Goal: Task Accomplishment & Management: Use online tool/utility

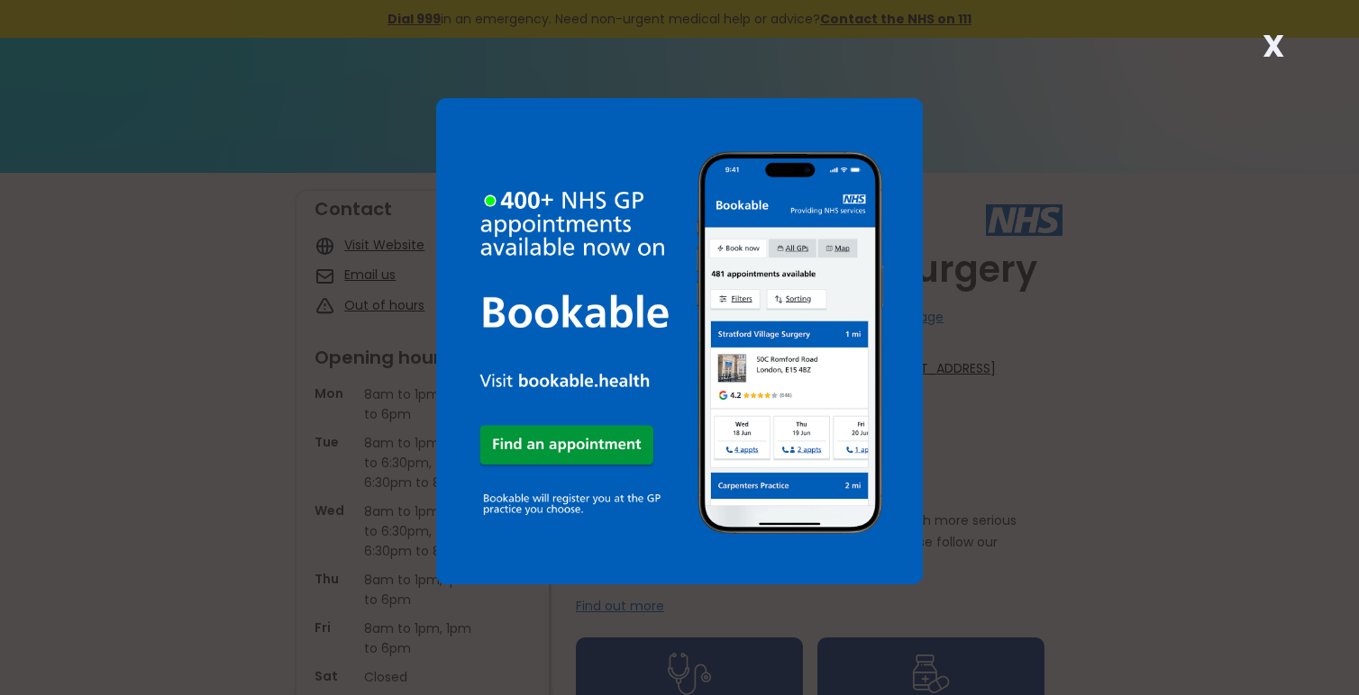
click at [1272, 42] on strong "X" at bounding box center [1273, 45] width 22 height 43
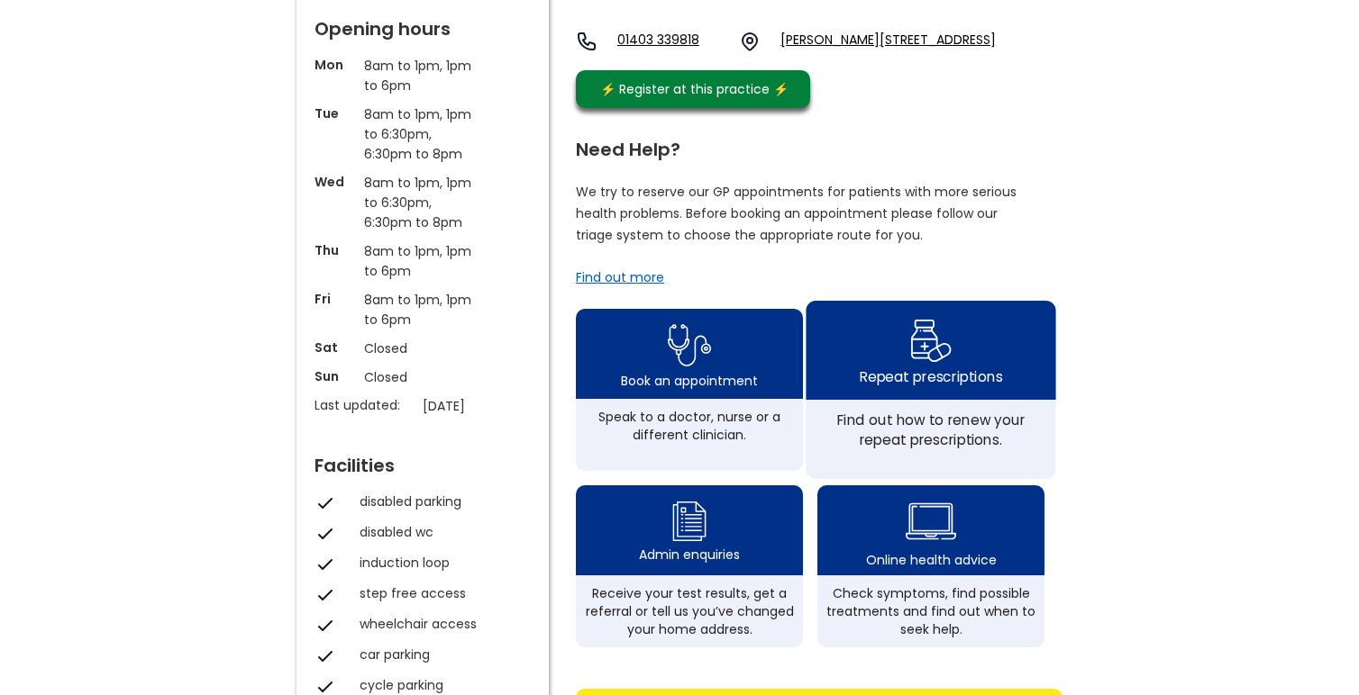
scroll to position [360, 0]
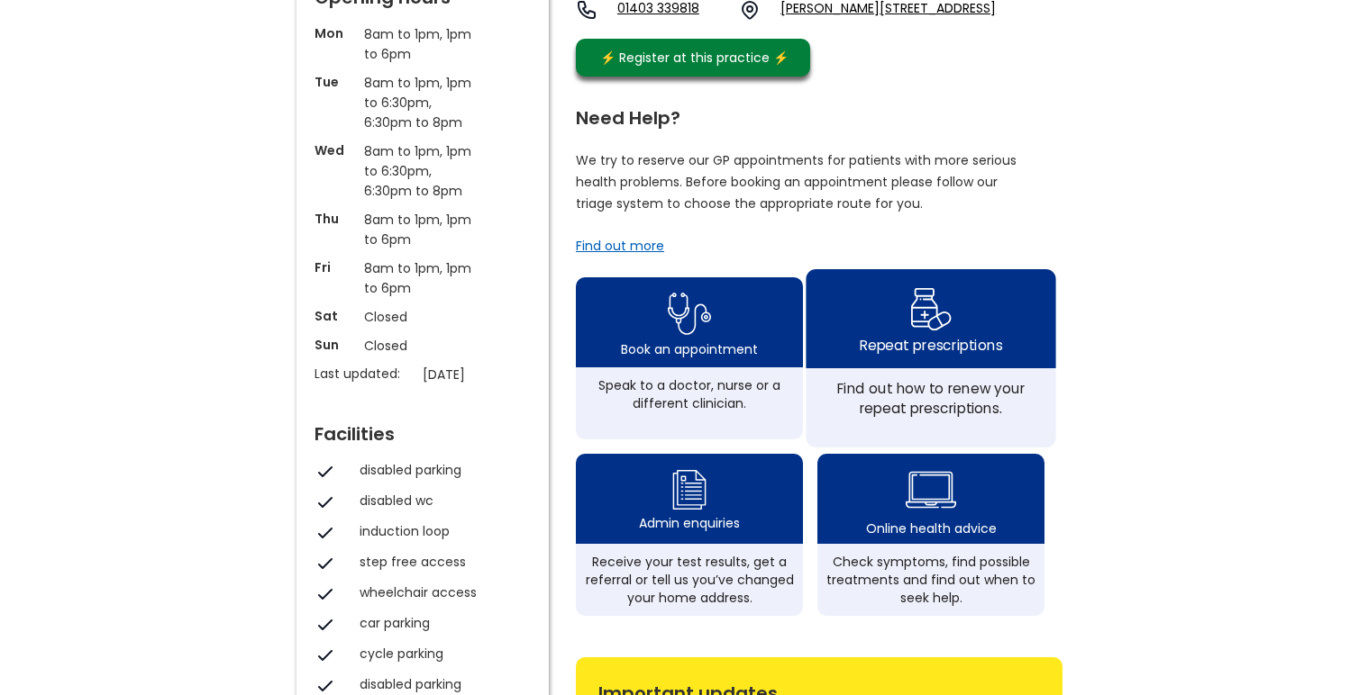
click at [907, 355] on div "Repeat prescriptions" at bounding box center [930, 345] width 142 height 20
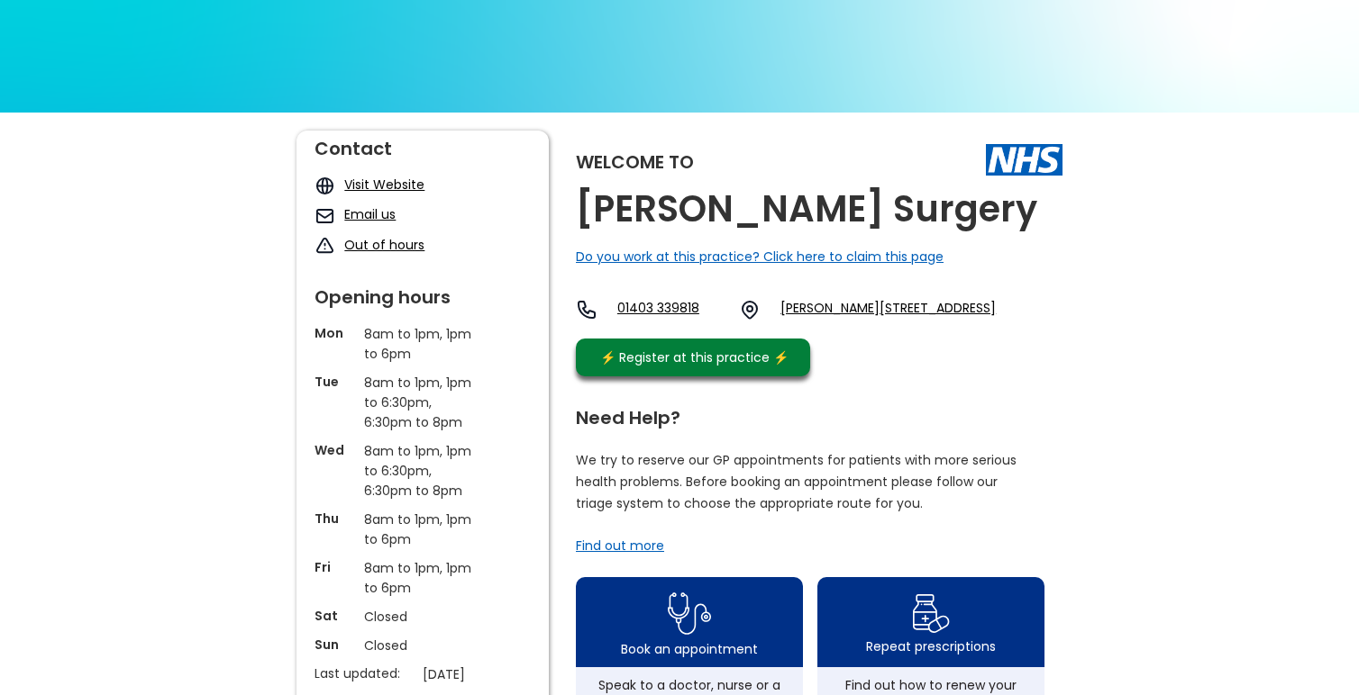
scroll to position [0, 0]
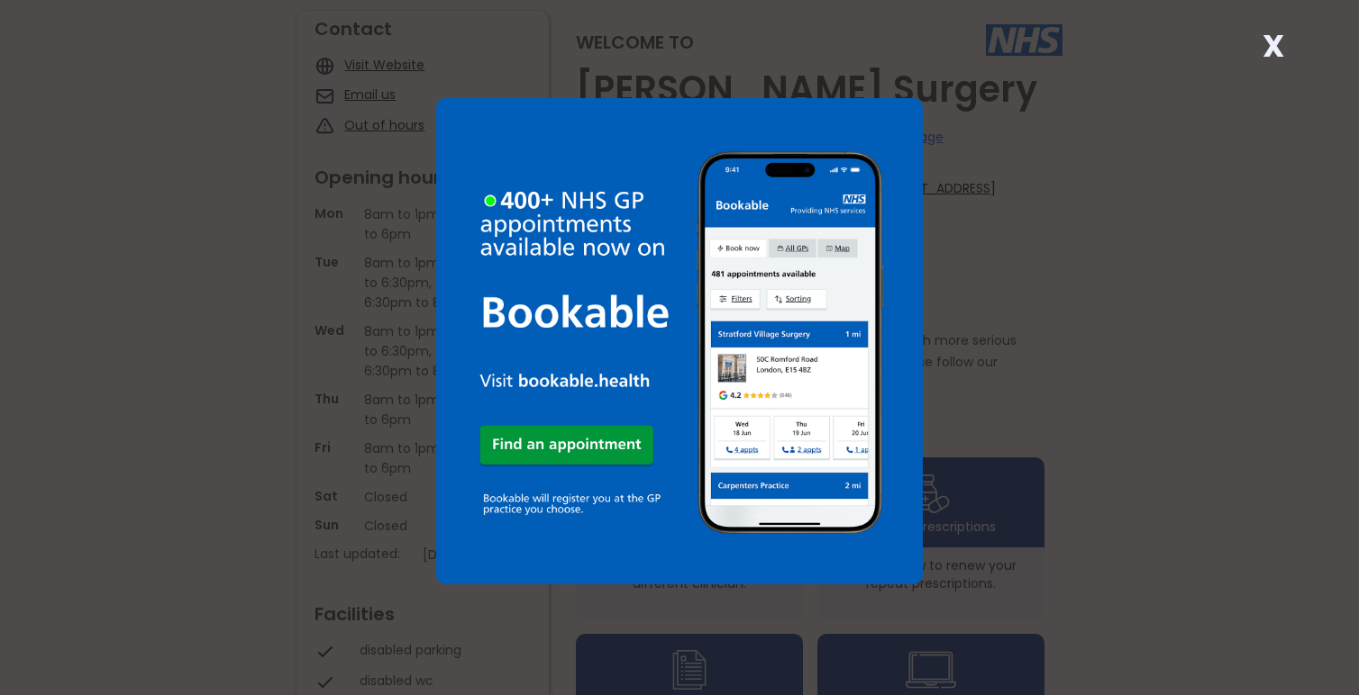
scroll to position [90, 0]
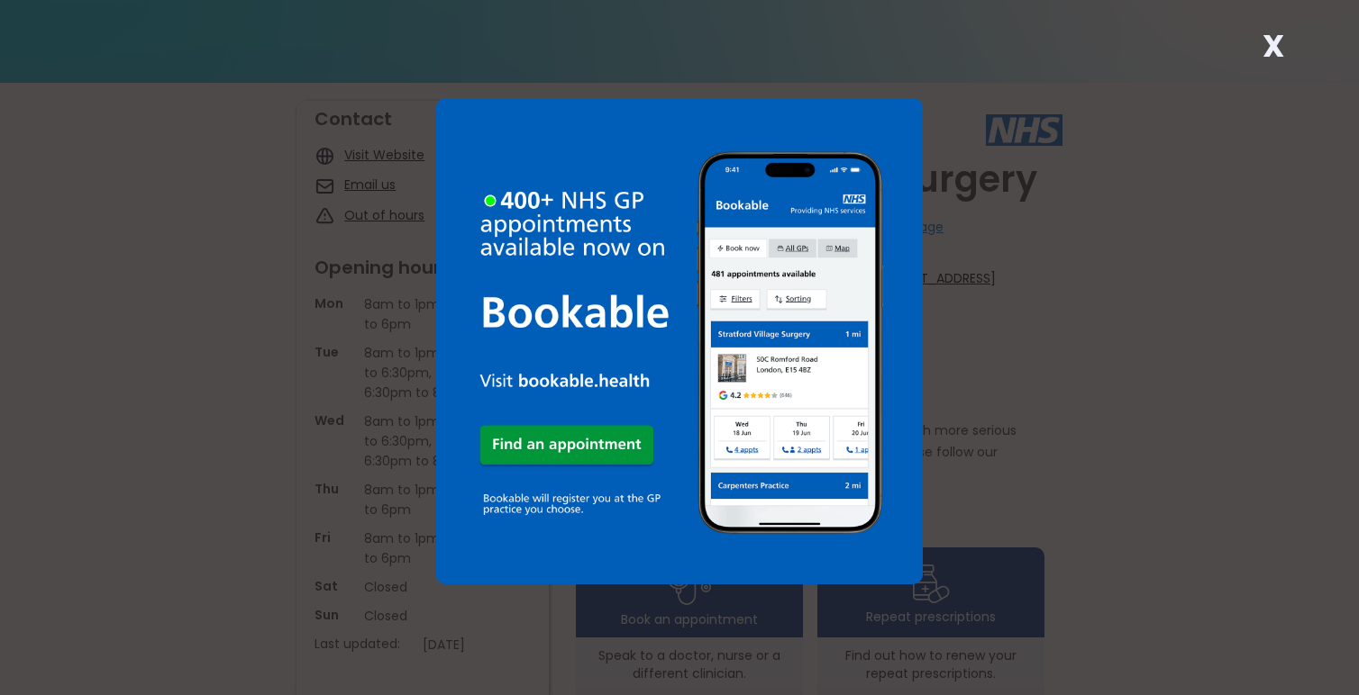
click at [1268, 57] on strong "X" at bounding box center [1273, 45] width 22 height 43
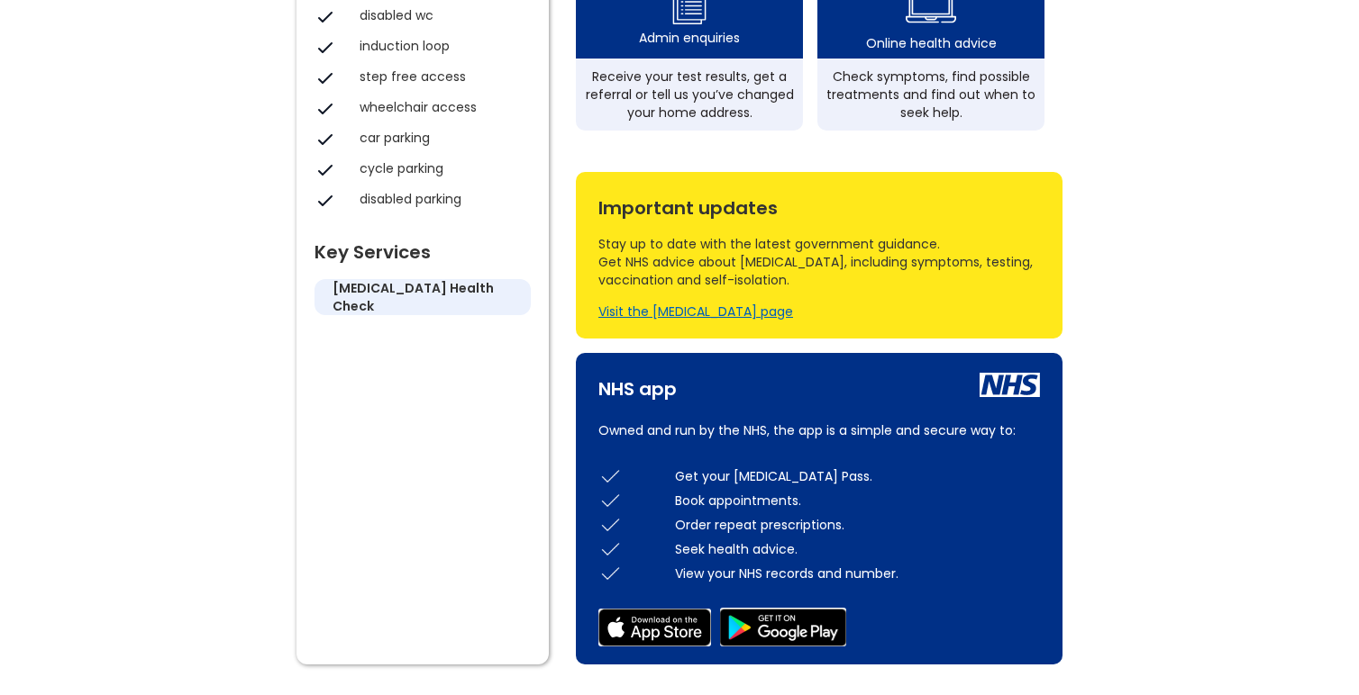
scroll to position [541, 0]
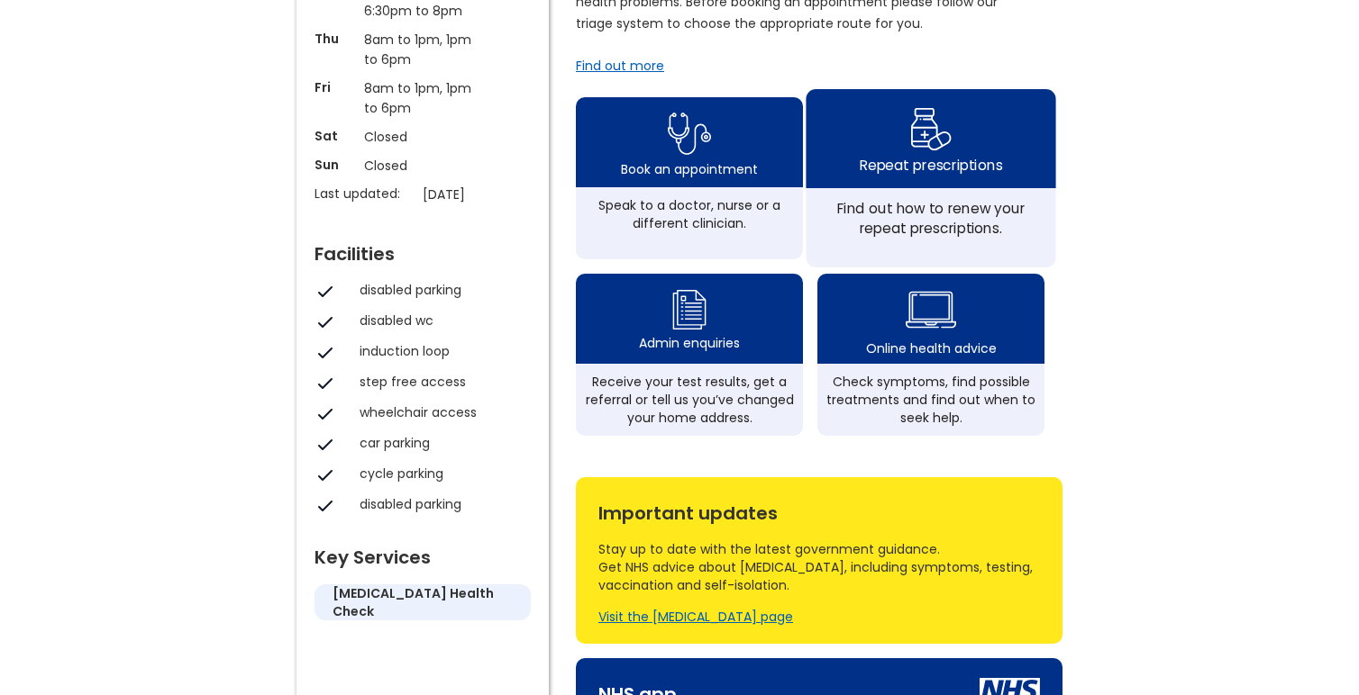
click at [907, 175] on div "Repeat prescriptions" at bounding box center [930, 165] width 142 height 20
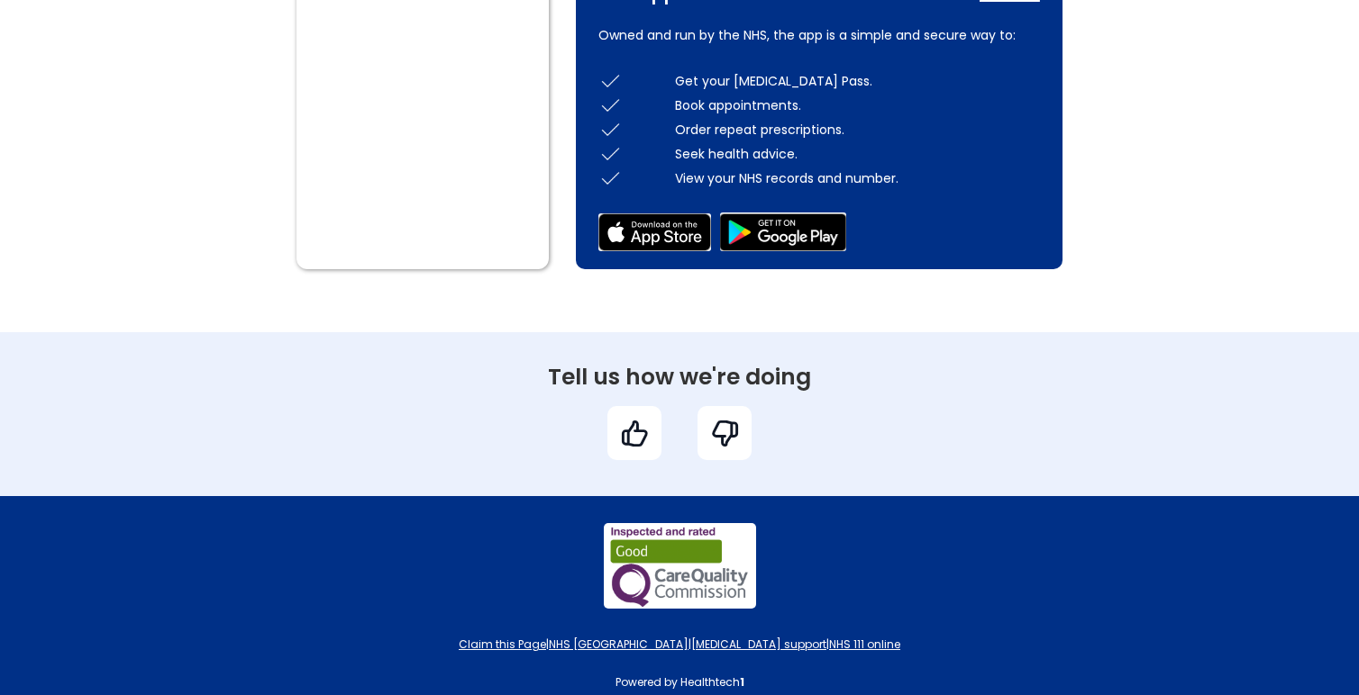
scroll to position [1261, 0]
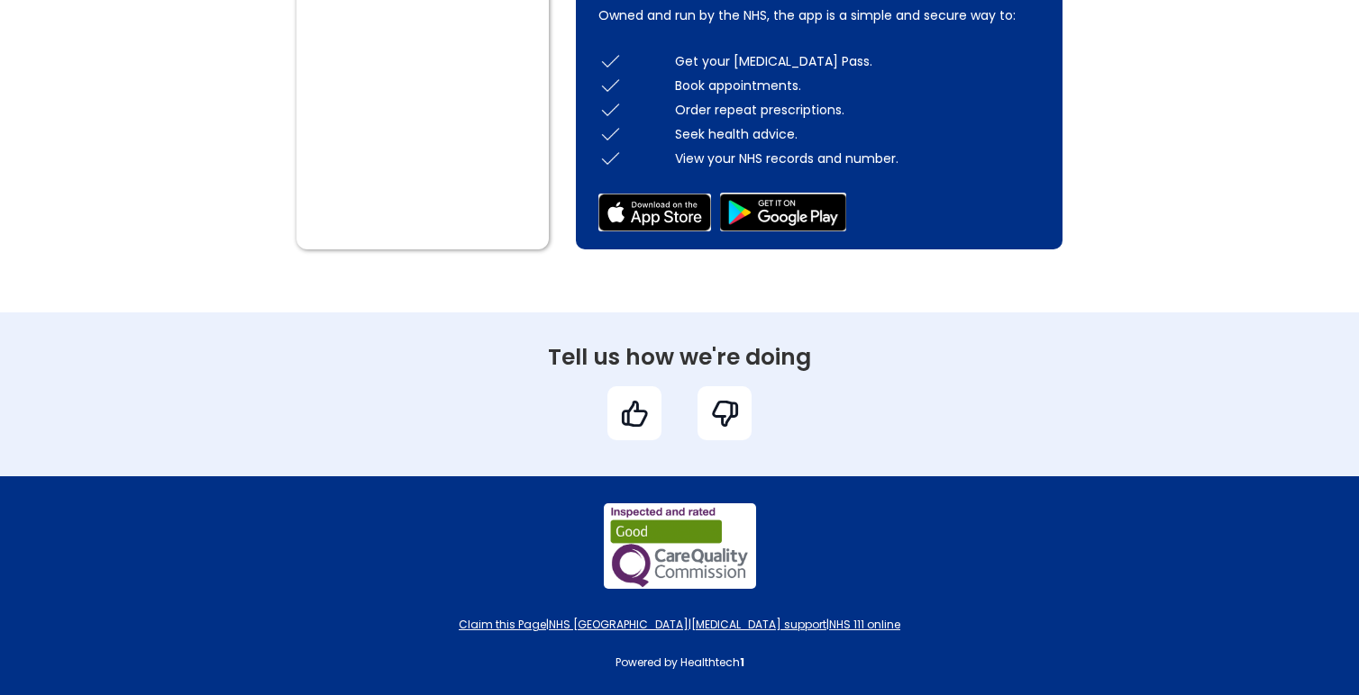
click at [714, 424] on img at bounding box center [725, 414] width 32 height 32
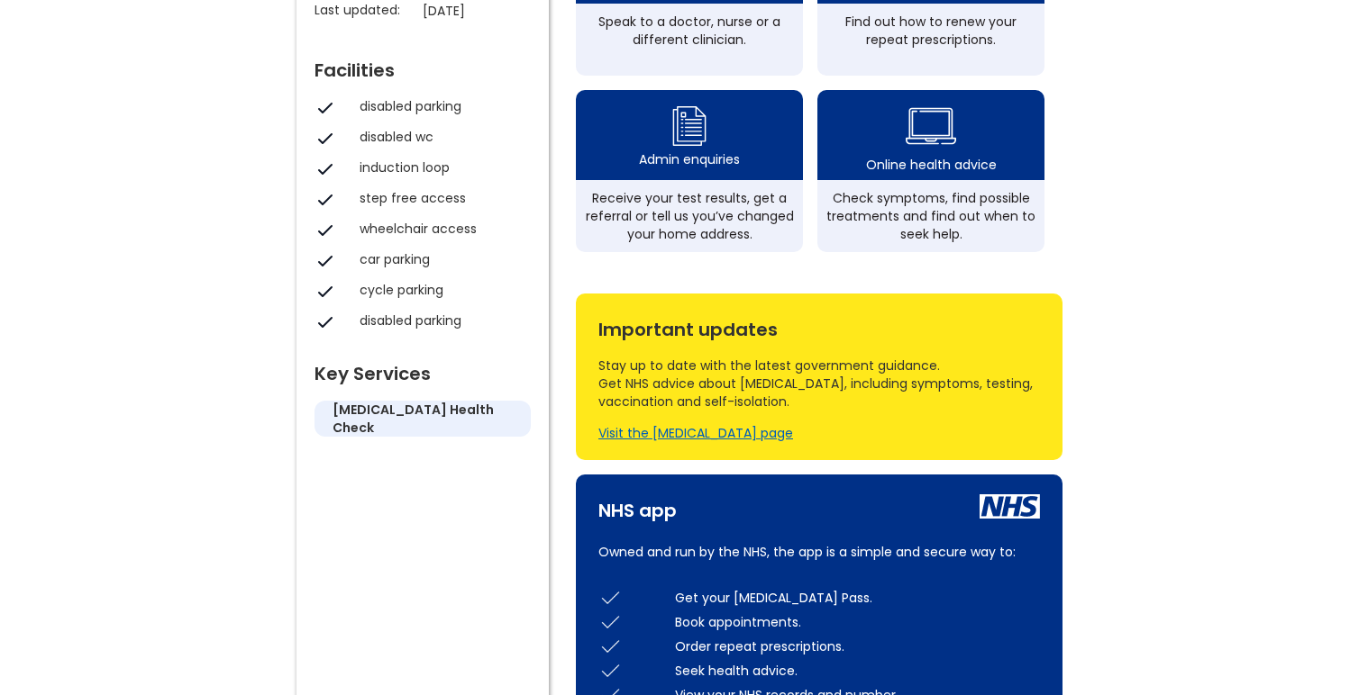
scroll to position [721, 0]
